Goal: Task Accomplishment & Management: Use online tool/utility

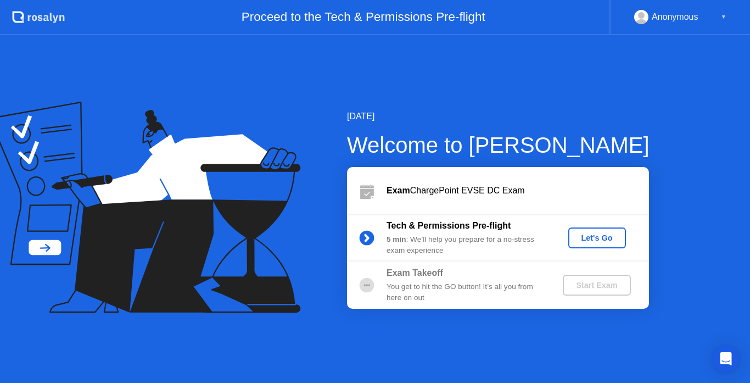
click at [594, 242] on div "Let's Go" at bounding box center [596, 237] width 49 height 9
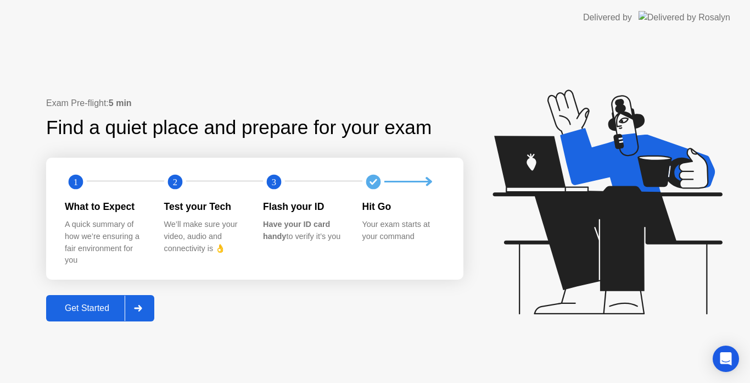
click at [94, 307] on div "Get Started" at bounding box center [86, 308] width 75 height 10
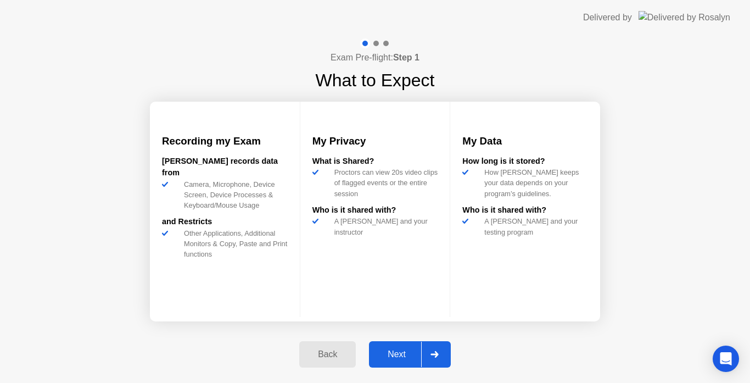
click at [390, 357] on div "Next" at bounding box center [396, 354] width 49 height 10
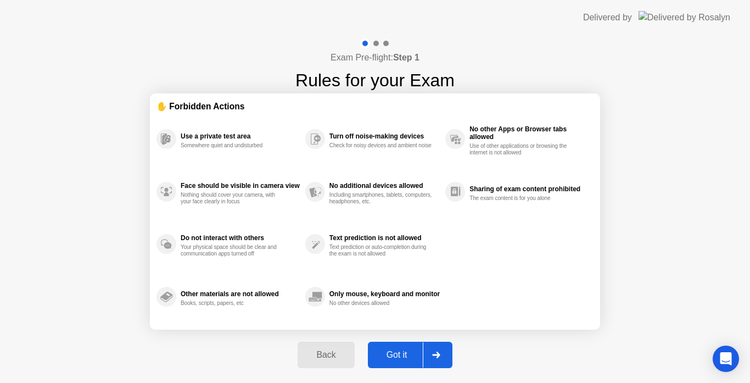
click at [390, 357] on div "Got it" at bounding box center [397, 355] width 52 height 10
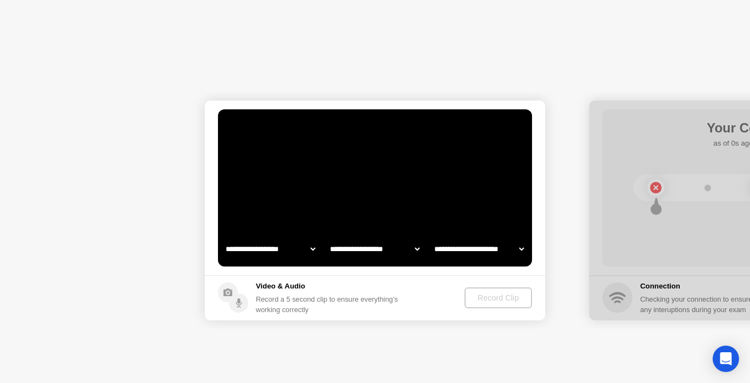
select select "**********"
select select "*******"
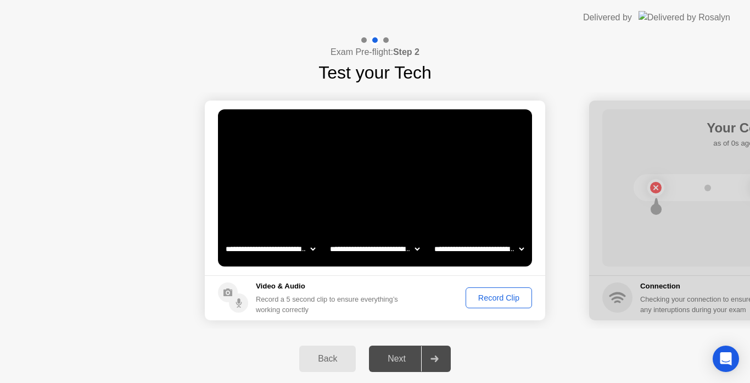
click at [498, 297] on div "Record Clip" at bounding box center [498, 297] width 59 height 9
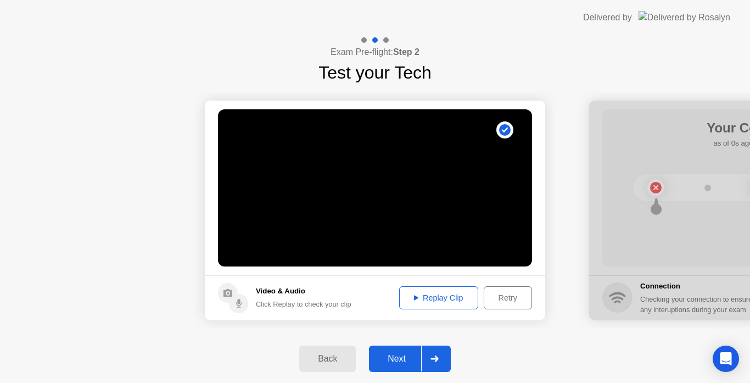
click at [433, 361] on icon at bounding box center [434, 358] width 8 height 7
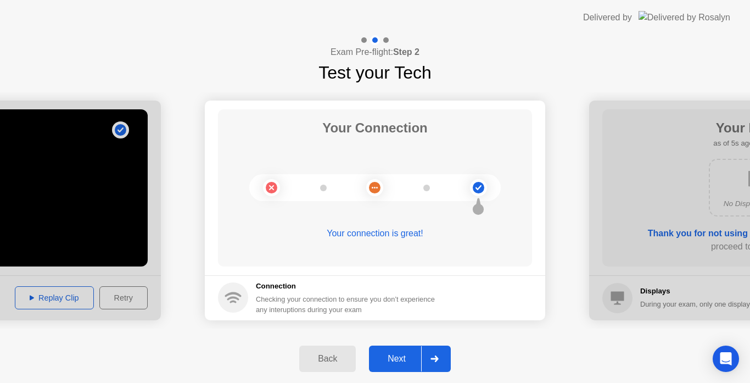
click at [433, 361] on icon at bounding box center [434, 358] width 8 height 7
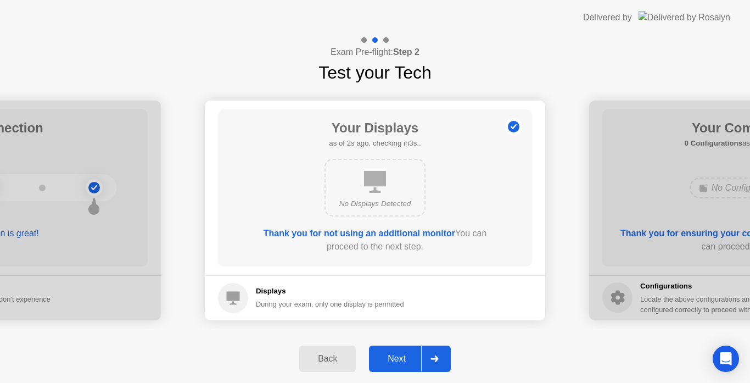
click at [433, 361] on icon at bounding box center [434, 358] width 8 height 7
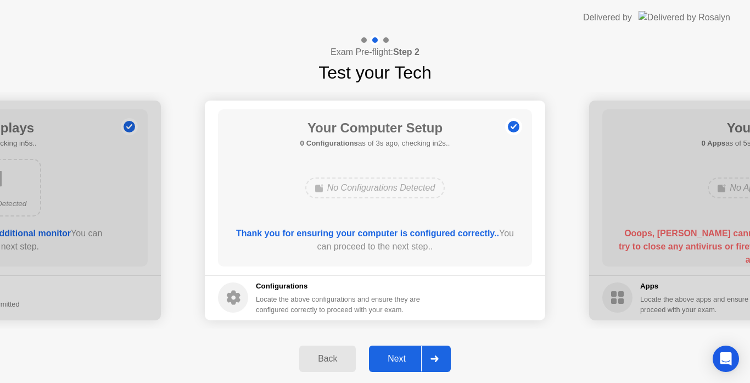
click at [433, 361] on icon at bounding box center [434, 358] width 8 height 7
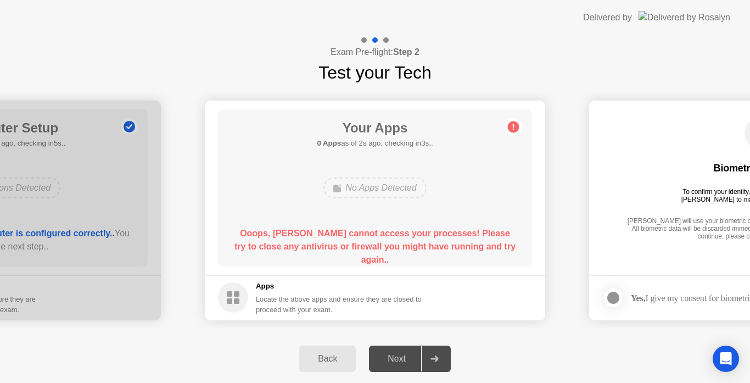
click at [304, 303] on div "Locate the above apps and ensure they are closed to proceed with your exam." at bounding box center [339, 304] width 166 height 21
click at [398, 355] on div "Next" at bounding box center [396, 358] width 49 height 10
click at [432, 356] on icon at bounding box center [434, 358] width 8 height 7
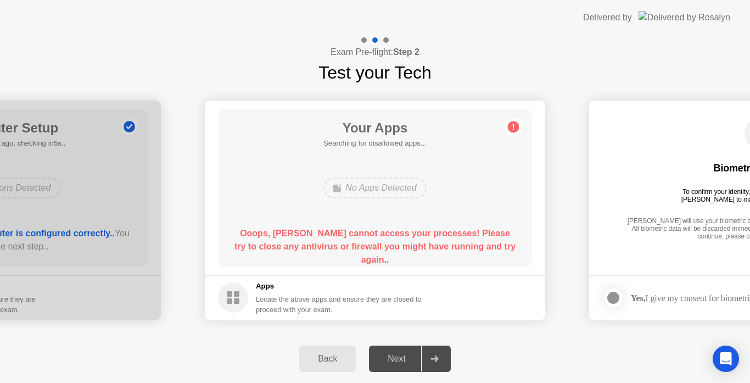
click at [432, 356] on icon at bounding box center [434, 358] width 8 height 7
click at [699, 21] on img at bounding box center [684, 17] width 92 height 13
click at [417, 62] on h1 "Test your Tech" at bounding box center [374, 72] width 113 height 26
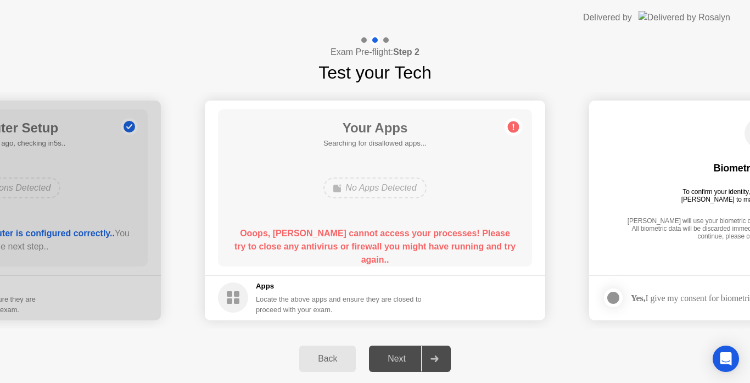
click at [513, 130] on circle at bounding box center [514, 127] width 12 height 12
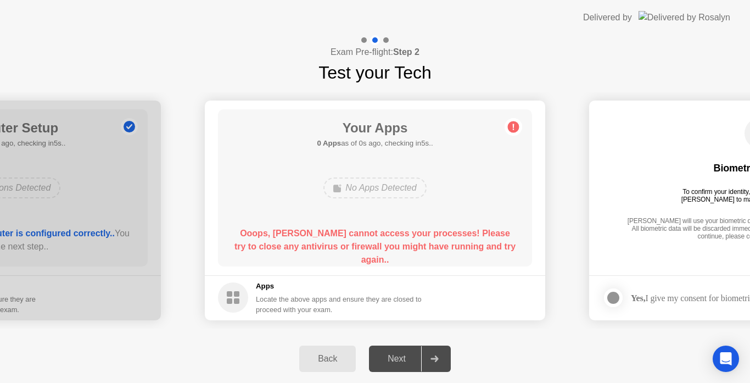
click at [513, 130] on circle at bounding box center [514, 127] width 12 height 12
